Goal: Entertainment & Leisure: Consume media (video, audio)

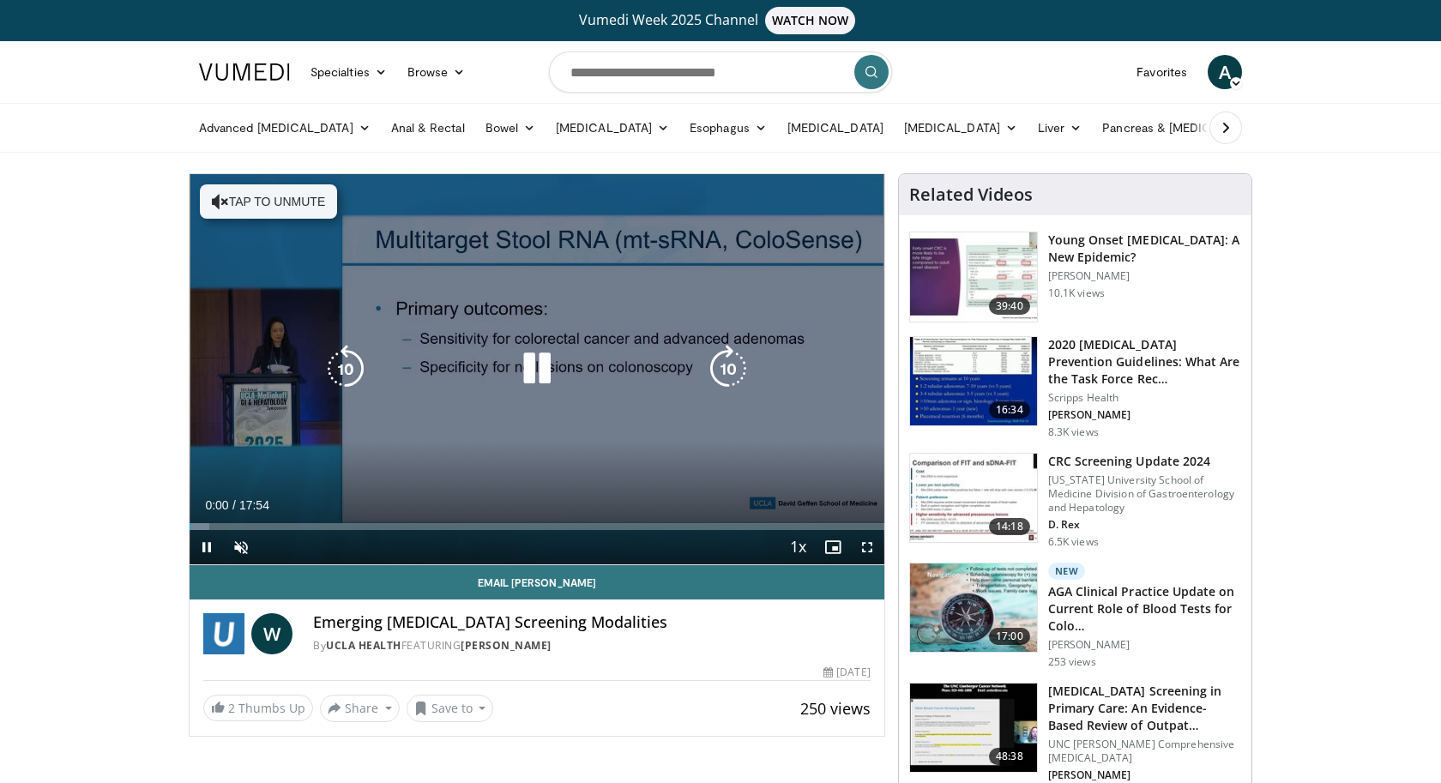
drag, startPoint x: 250, startPoint y: 195, endPoint x: 238, endPoint y: 196, distance: 12.0
click at [250, 195] on button "Tap to unmute" at bounding box center [268, 201] width 137 height 34
click at [238, 196] on div "10 seconds Tap to unmute" at bounding box center [537, 369] width 695 height 390
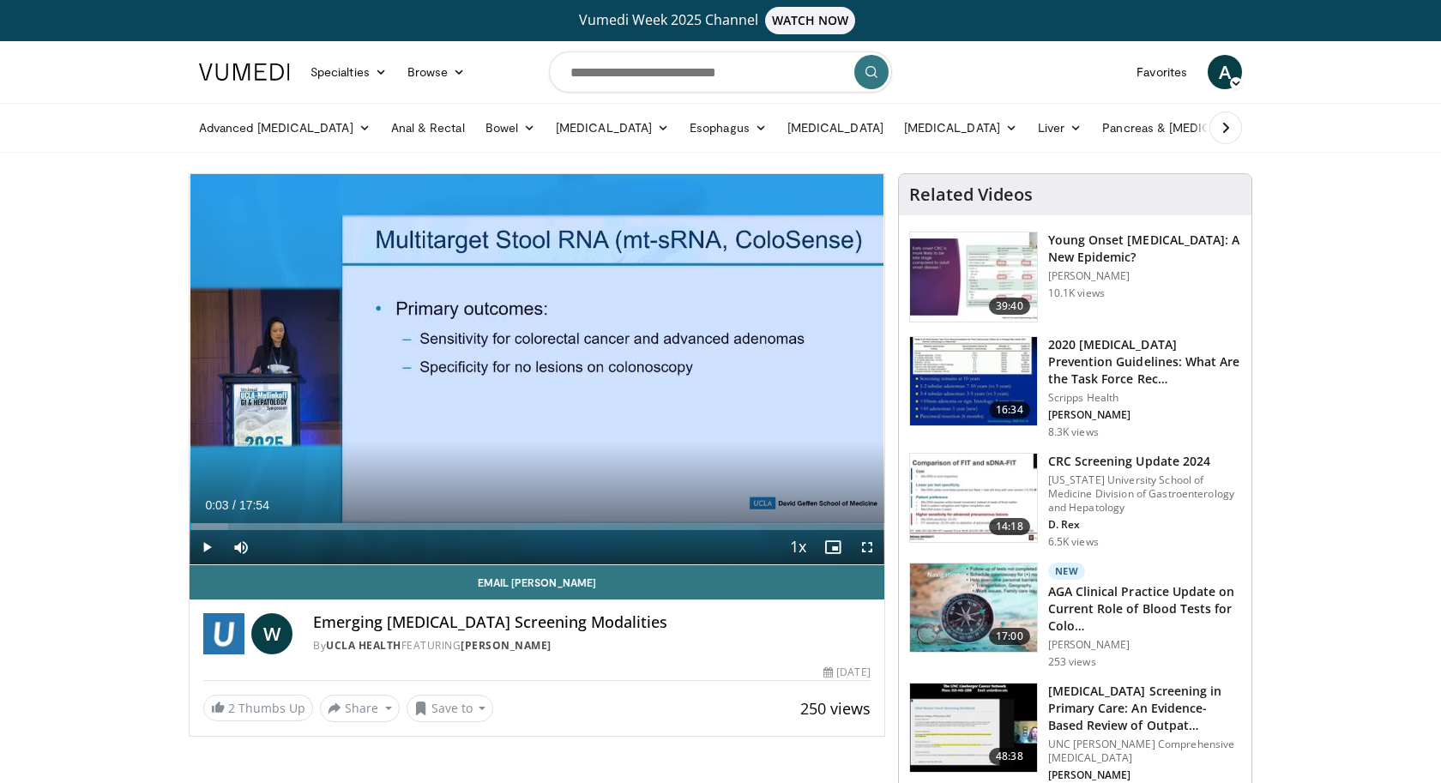
click at [203, 541] on span "Video Player" at bounding box center [207, 547] width 34 height 34
click at [866, 544] on span "Video Player" at bounding box center [867, 547] width 34 height 34
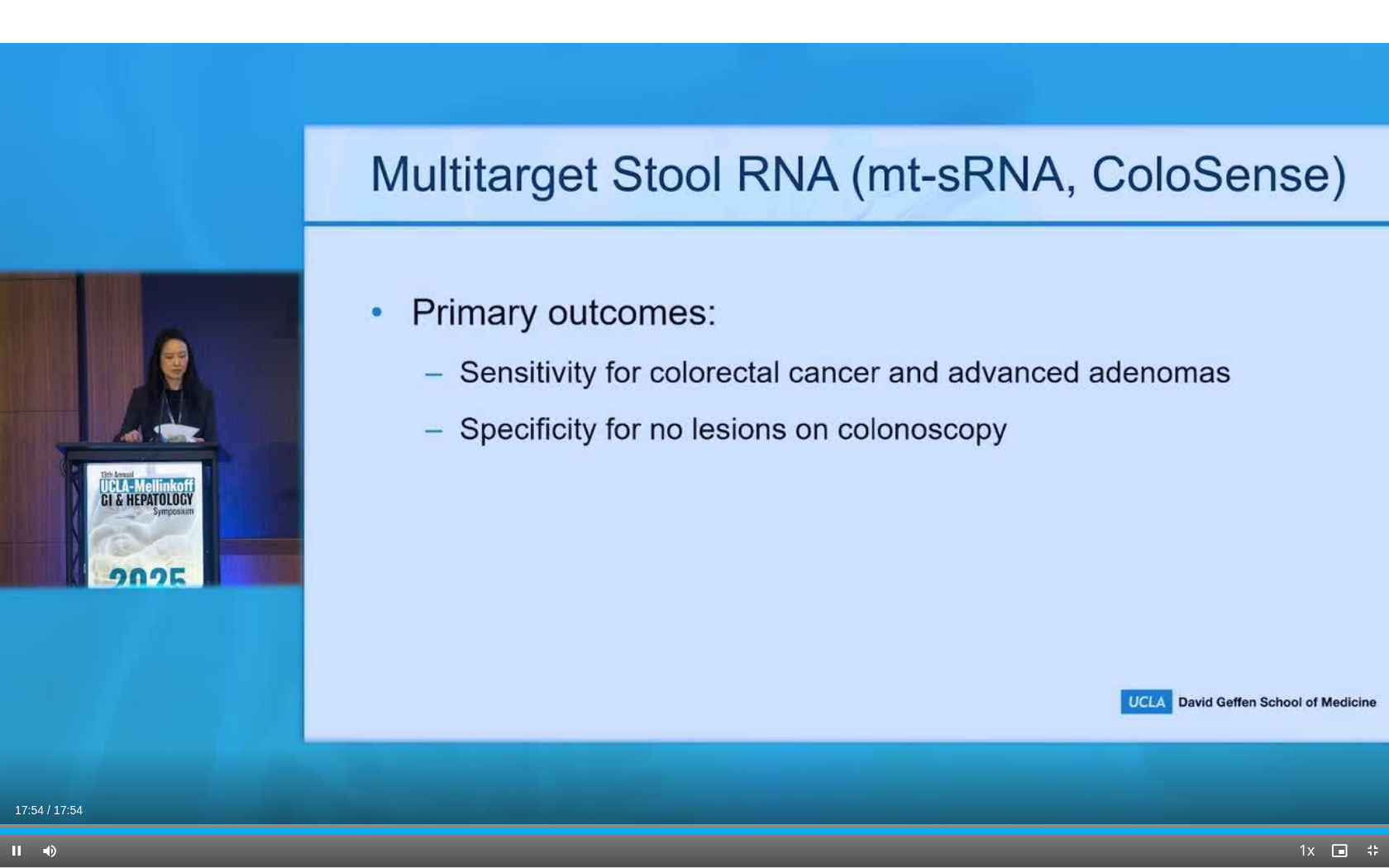
click at [1373, 753] on span "Video Player" at bounding box center [1373, 851] width 33 height 33
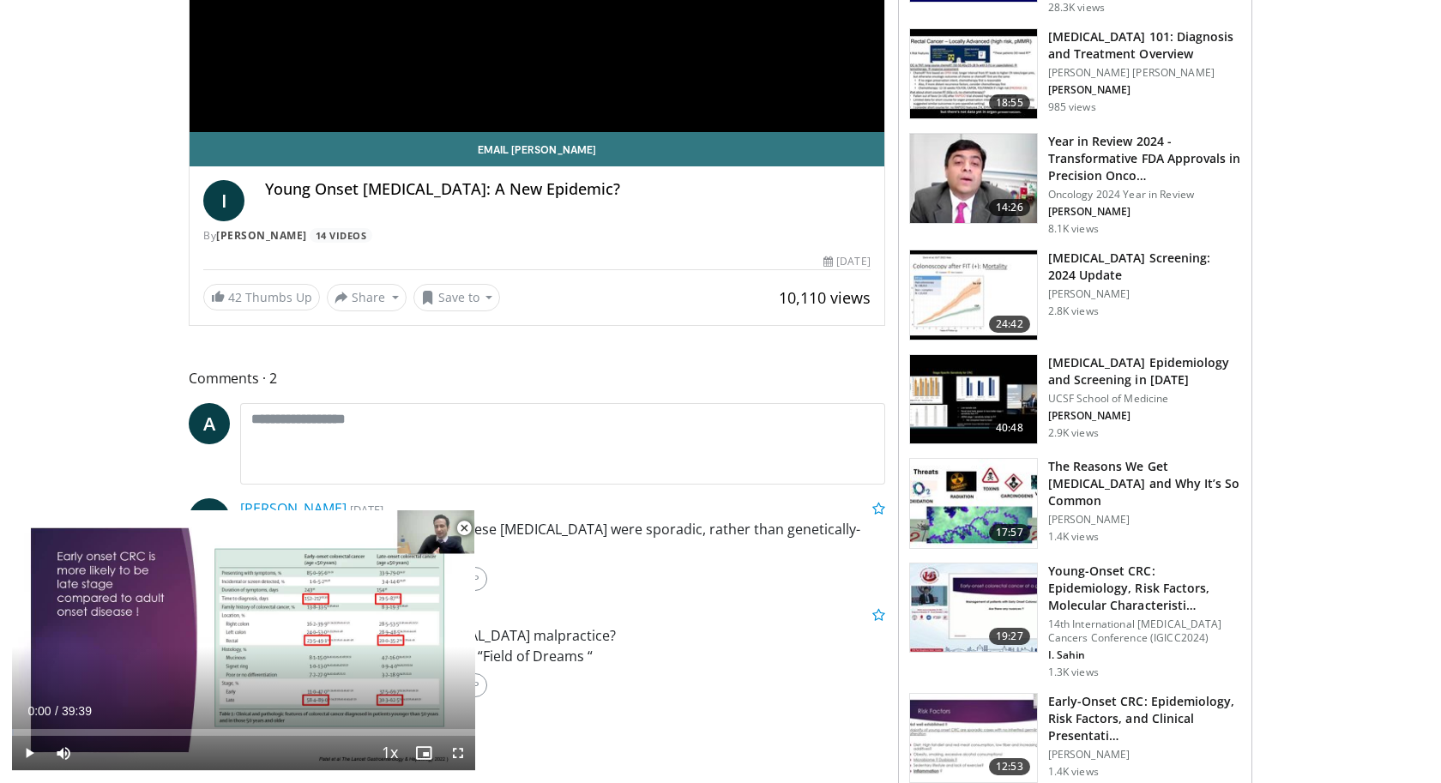
click at [466, 529] on span "Video Player" at bounding box center [464, 528] width 34 height 34
